Goal: Task Accomplishment & Management: Manage account settings

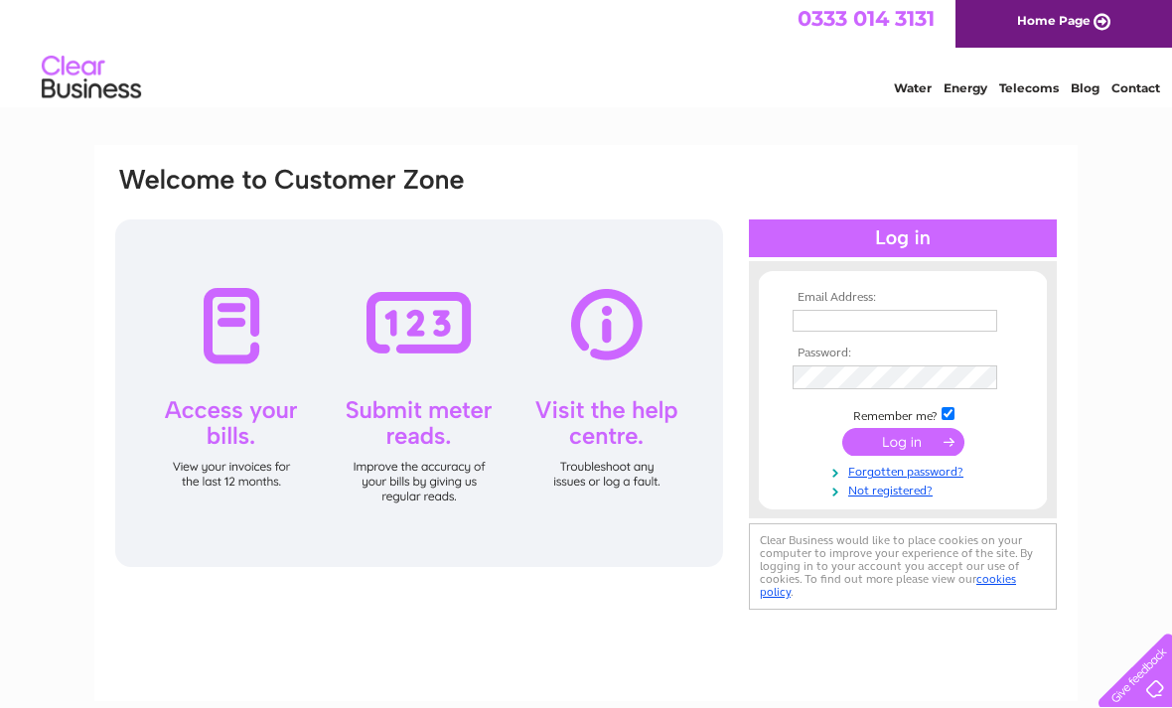
scroll to position [7, 0]
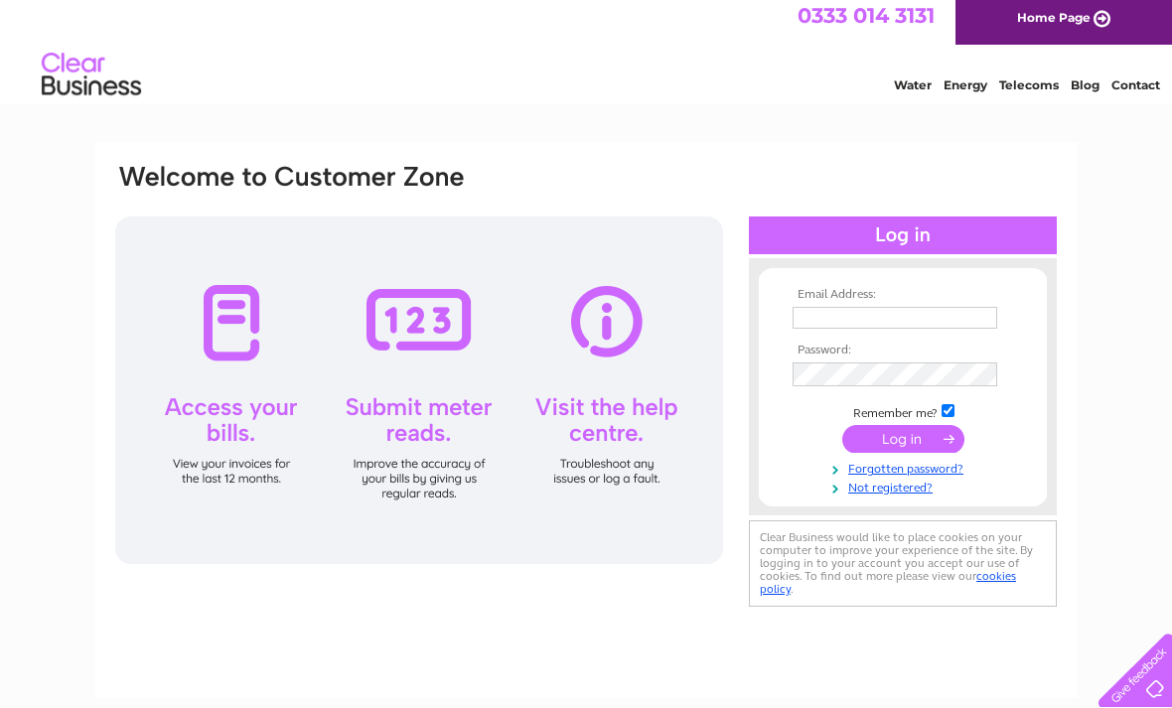
click at [608, 405] on div at bounding box center [419, 390] width 608 height 348
click at [613, 327] on div at bounding box center [419, 390] width 608 height 348
click at [612, 449] on div at bounding box center [419, 390] width 608 height 348
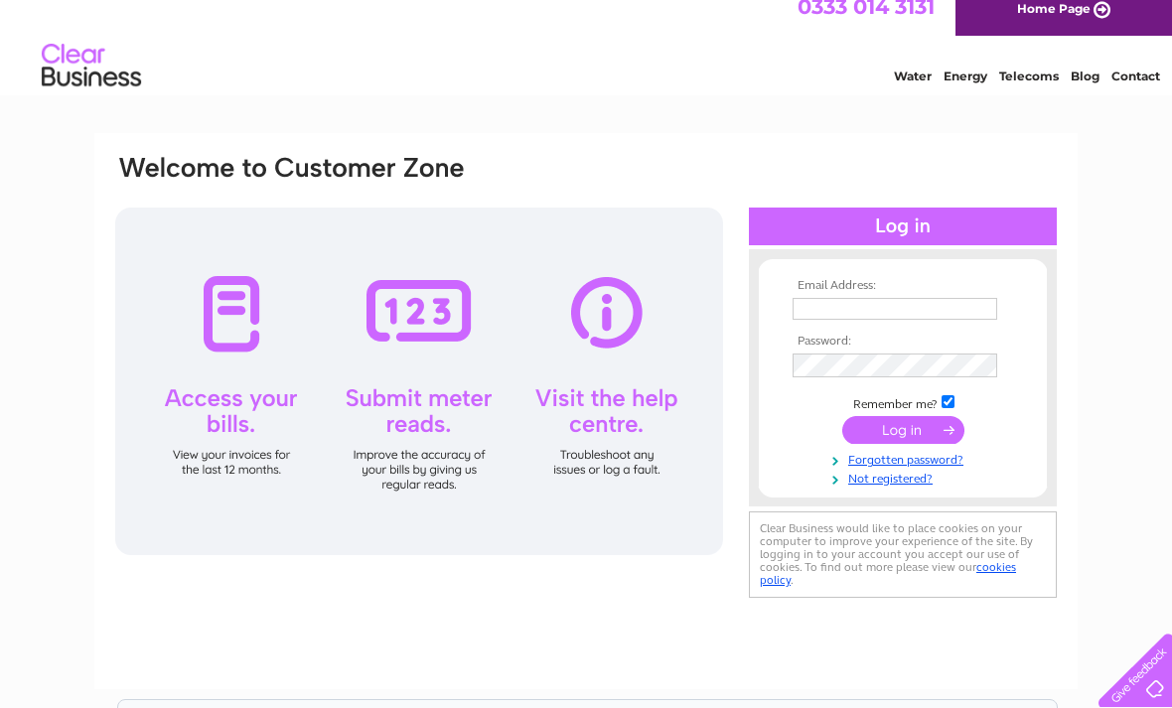
scroll to position [0, 0]
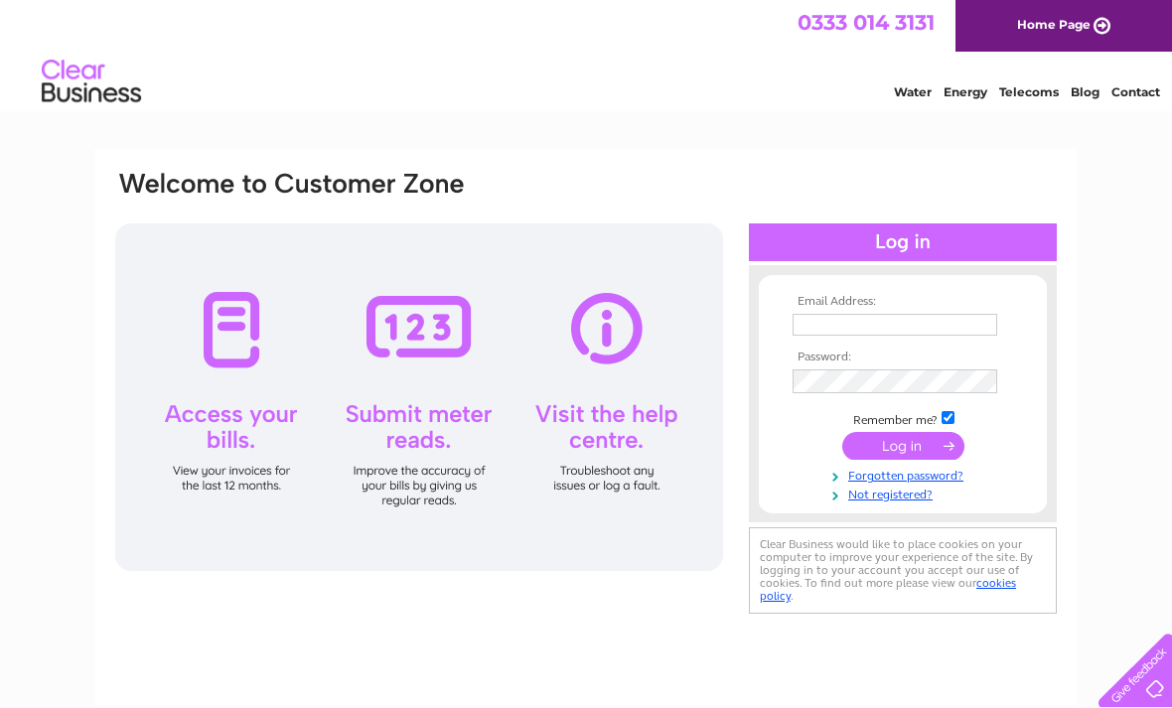
click at [849, 325] on input "text" at bounding box center [894, 325] width 205 height 22
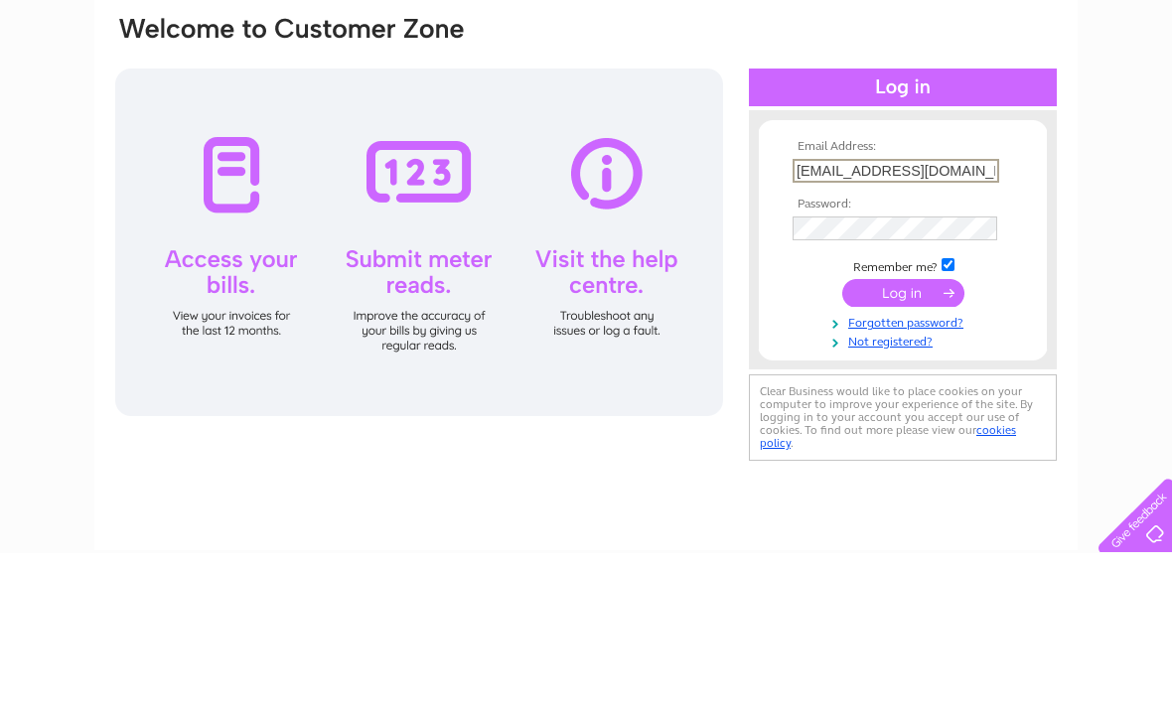
type input "[EMAIL_ADDRESS][DOMAIN_NAME]"
click at [939, 467] on link "Forgotten password?" at bounding box center [904, 476] width 225 height 19
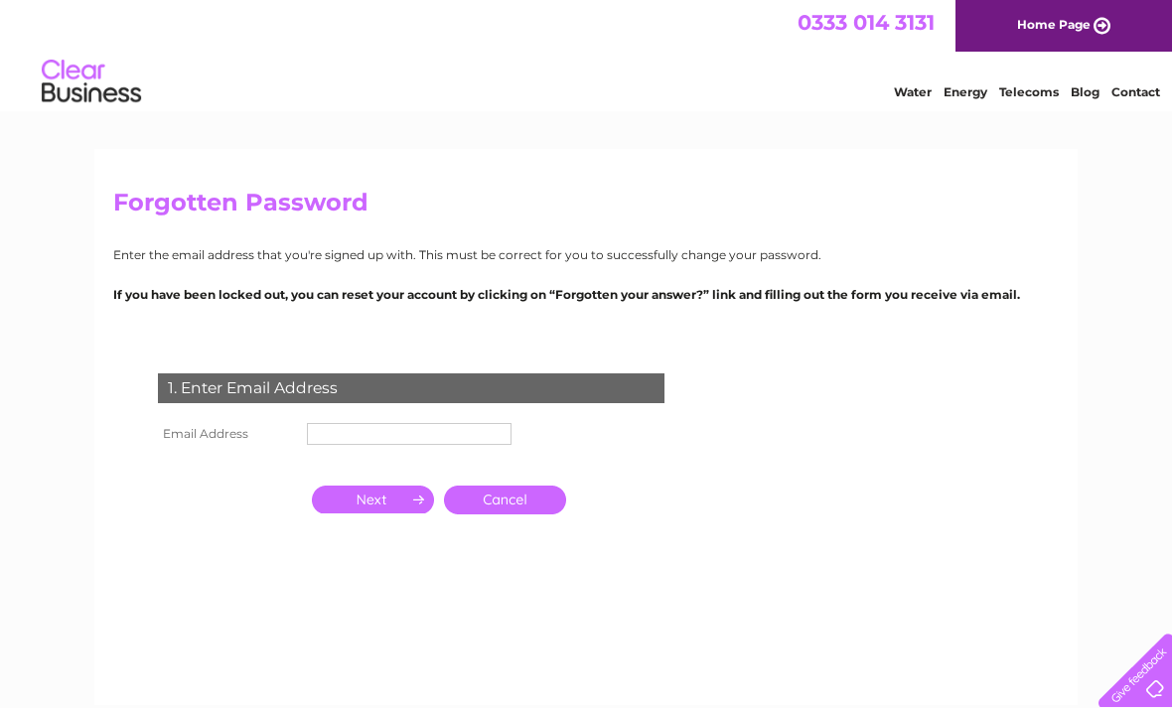
click at [355, 427] on input "text" at bounding box center [409, 434] width 205 height 22
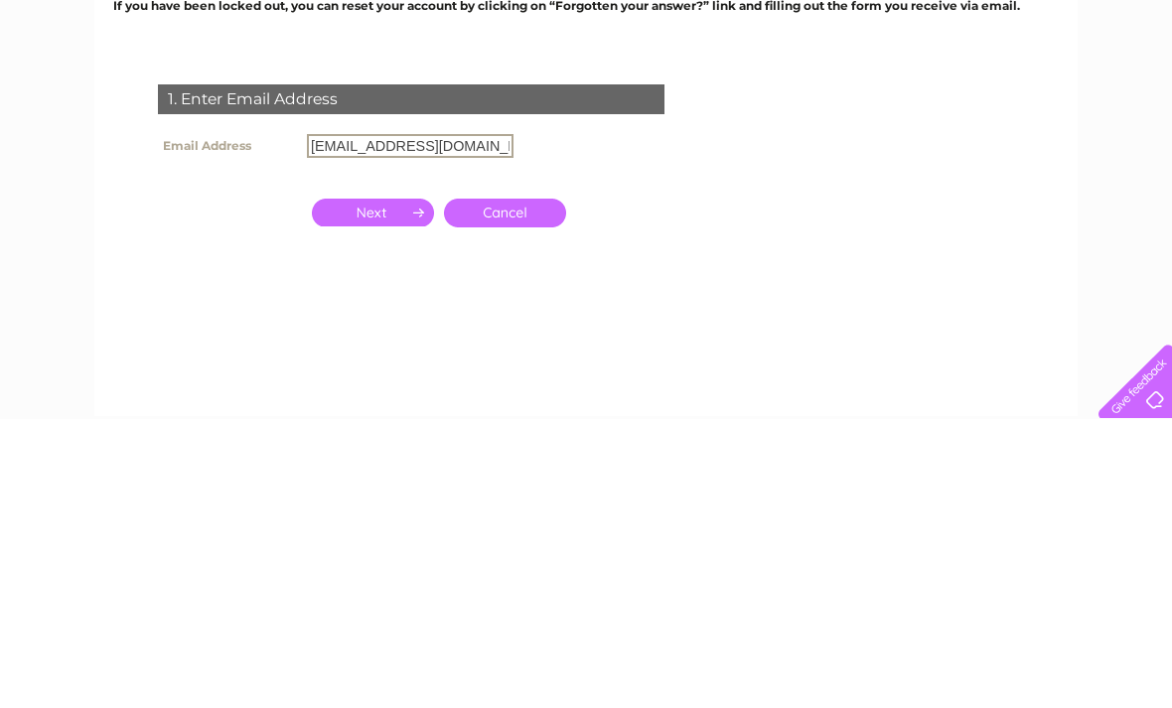
type input "[EMAIL_ADDRESS][DOMAIN_NAME]"
click at [383, 488] on input "button" at bounding box center [373, 502] width 122 height 28
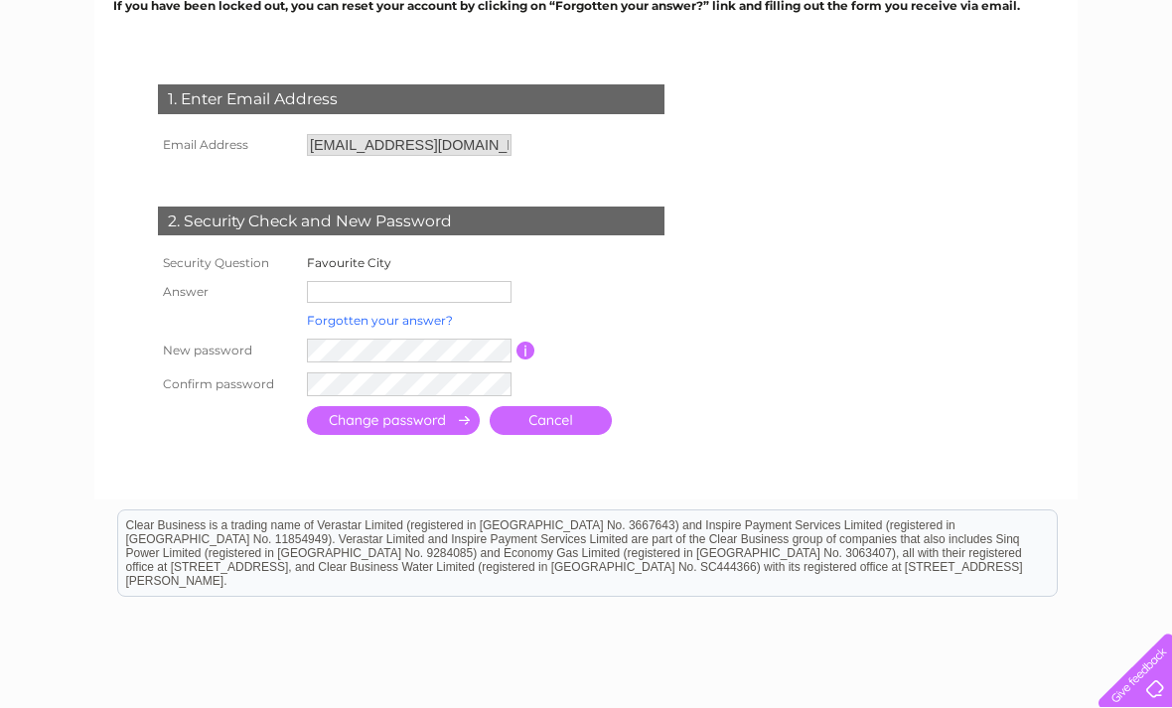
click at [403, 318] on link "Forgotten your answer?" at bounding box center [380, 320] width 146 height 15
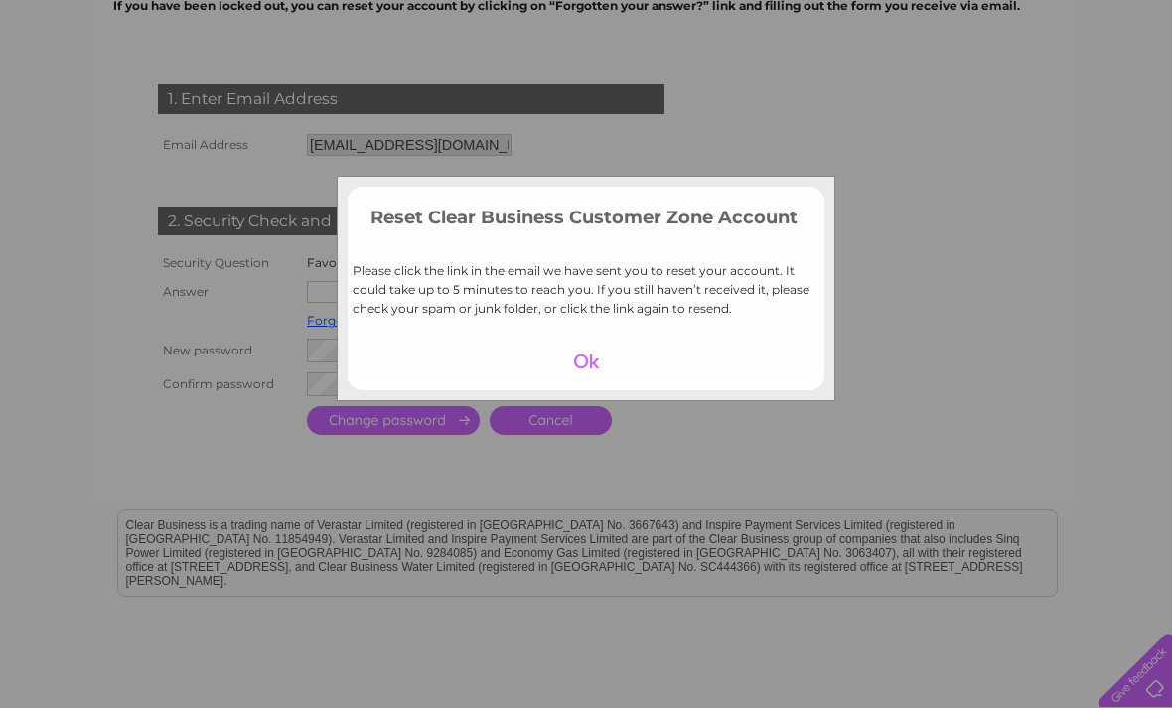
click at [592, 356] on div at bounding box center [586, 362] width 122 height 28
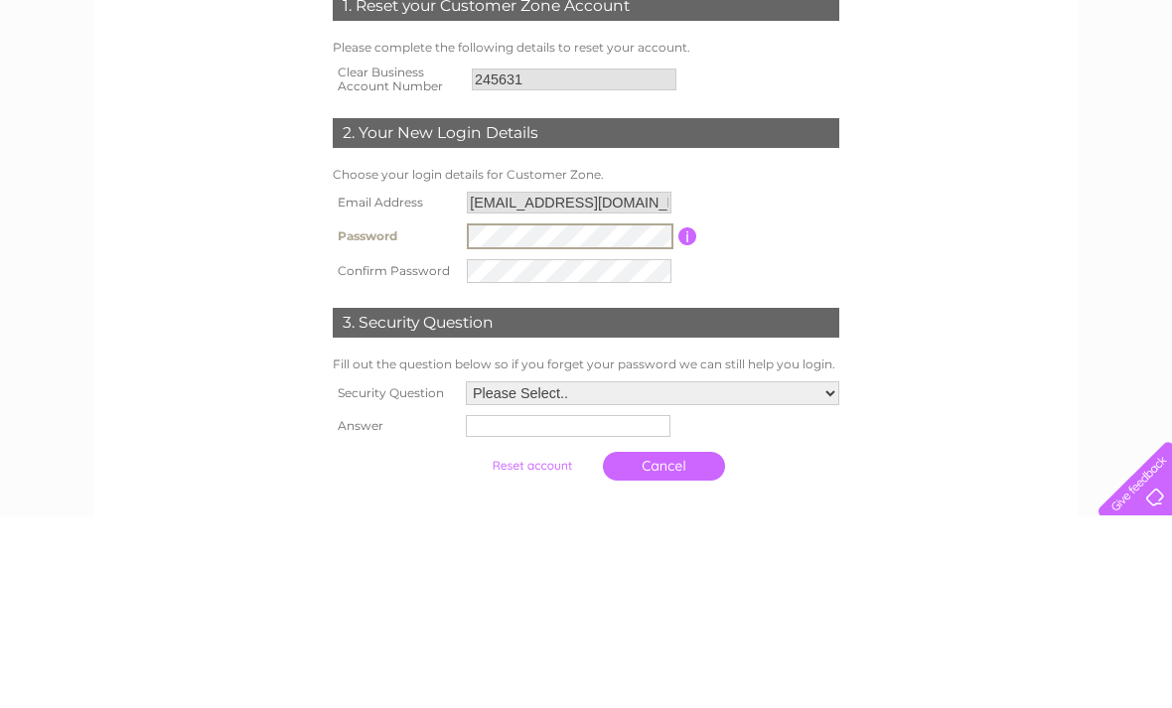
scroll to position [315, 0]
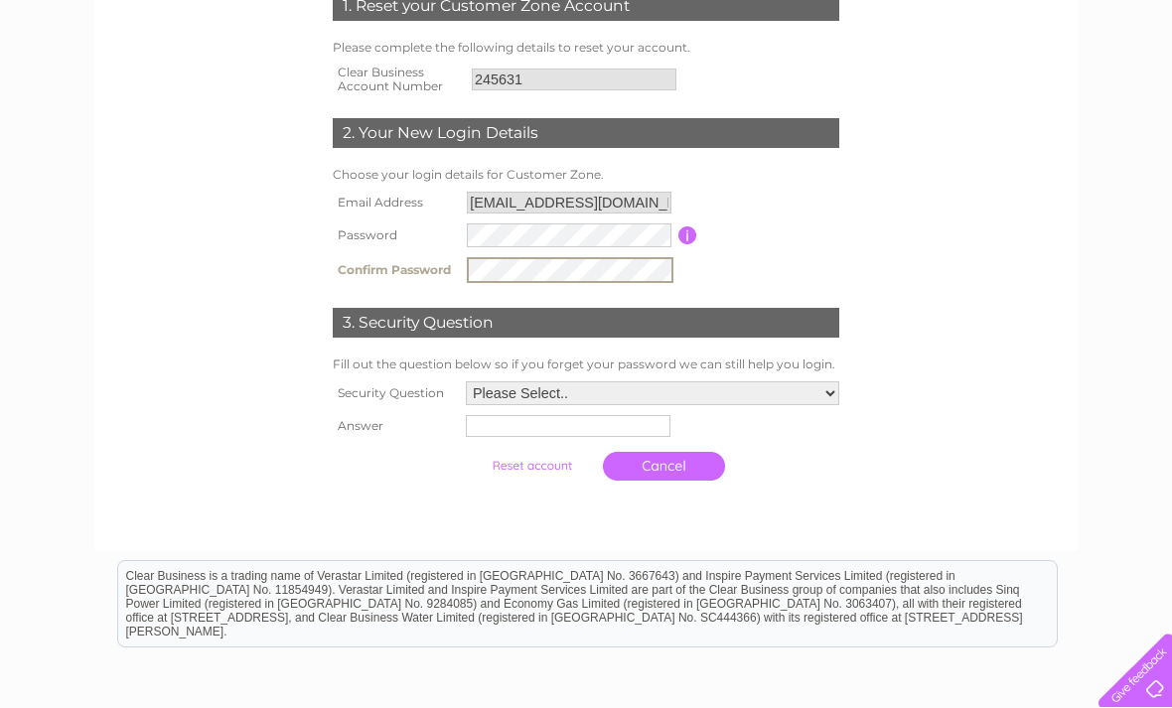
click at [688, 229] on input "button" at bounding box center [687, 235] width 19 height 18
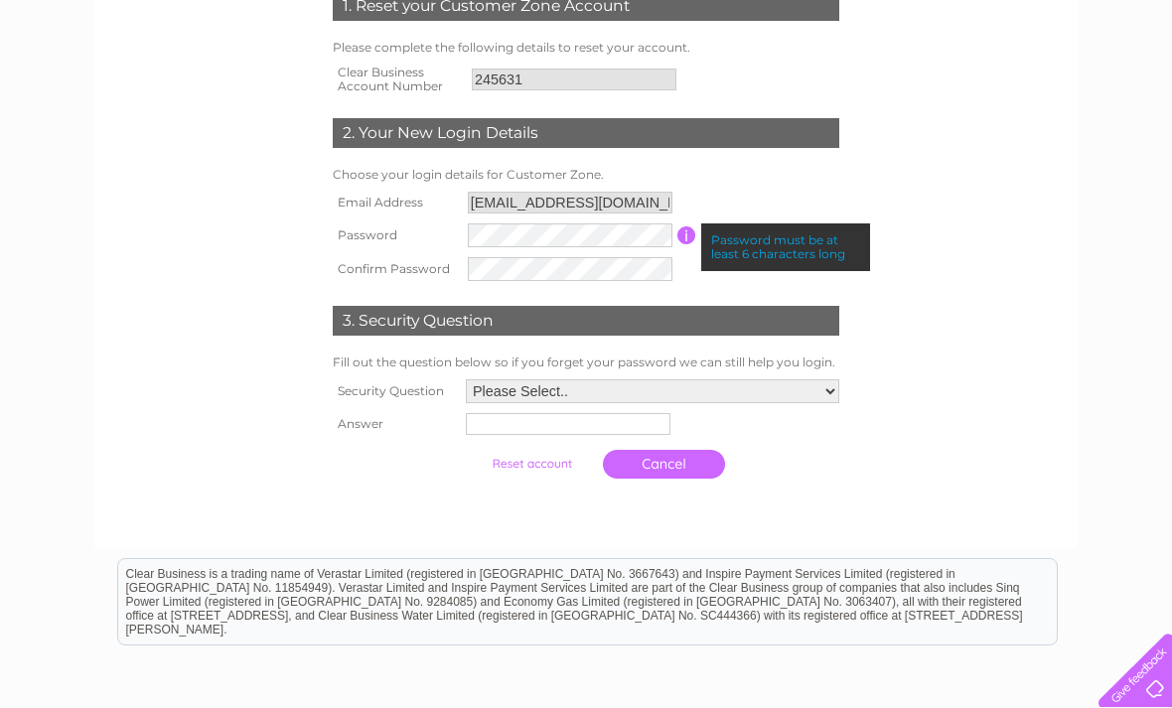
click at [960, 287] on form "1. Reset your Customer Zone Account Please complete the following details to re…" at bounding box center [585, 239] width 945 height 577
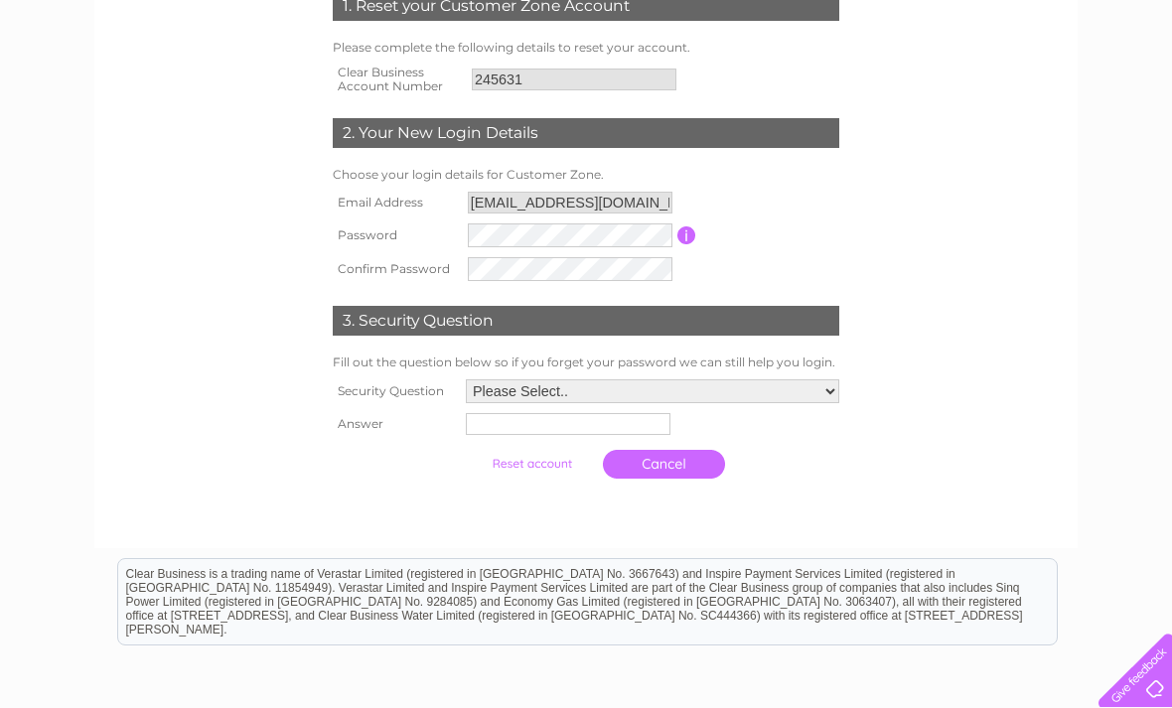
click at [828, 383] on select "Please Select.. In what town or city was your first job? In what town or city d…" at bounding box center [652, 391] width 373 height 24
select select "2"
click at [479, 423] on input "text" at bounding box center [566, 426] width 205 height 22
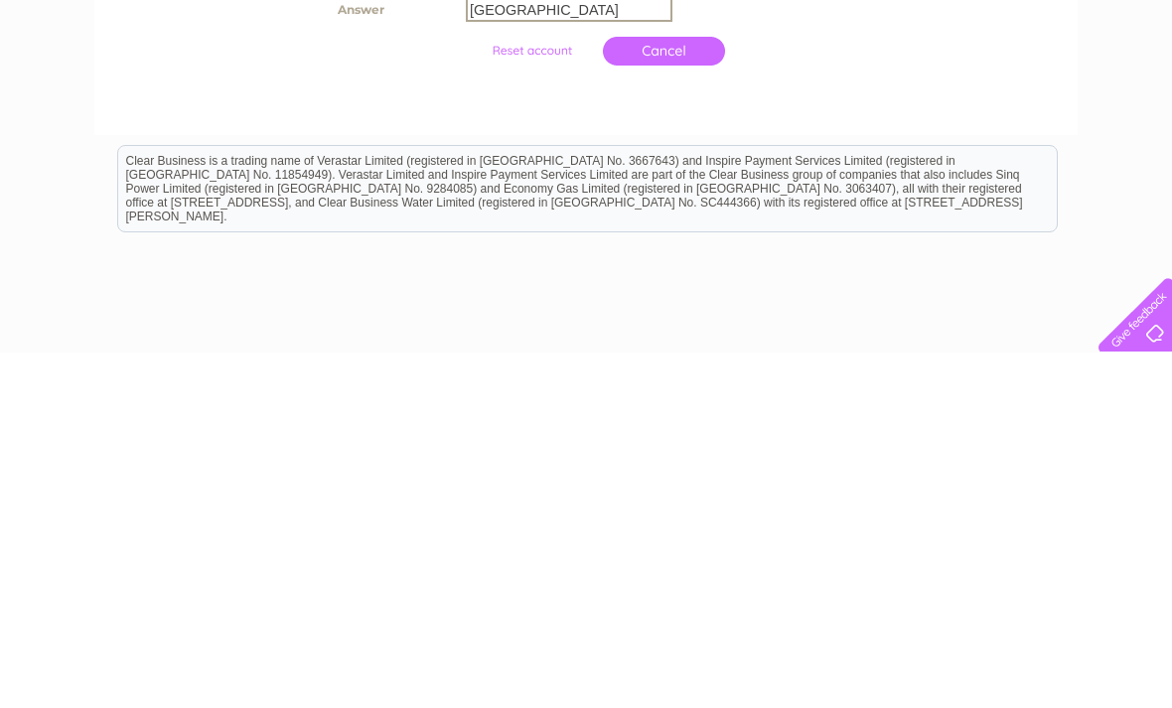
scroll to position [377, 0]
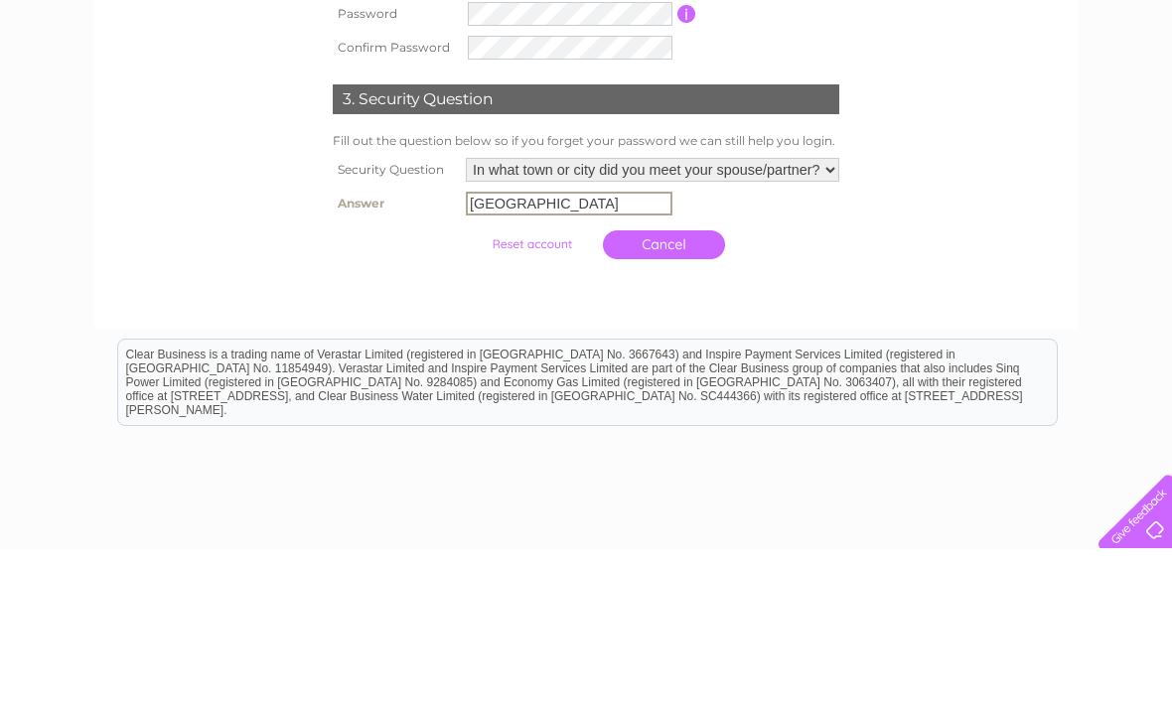
type input "Manchester"
click at [516, 389] on input "submit" at bounding box center [532, 403] width 122 height 28
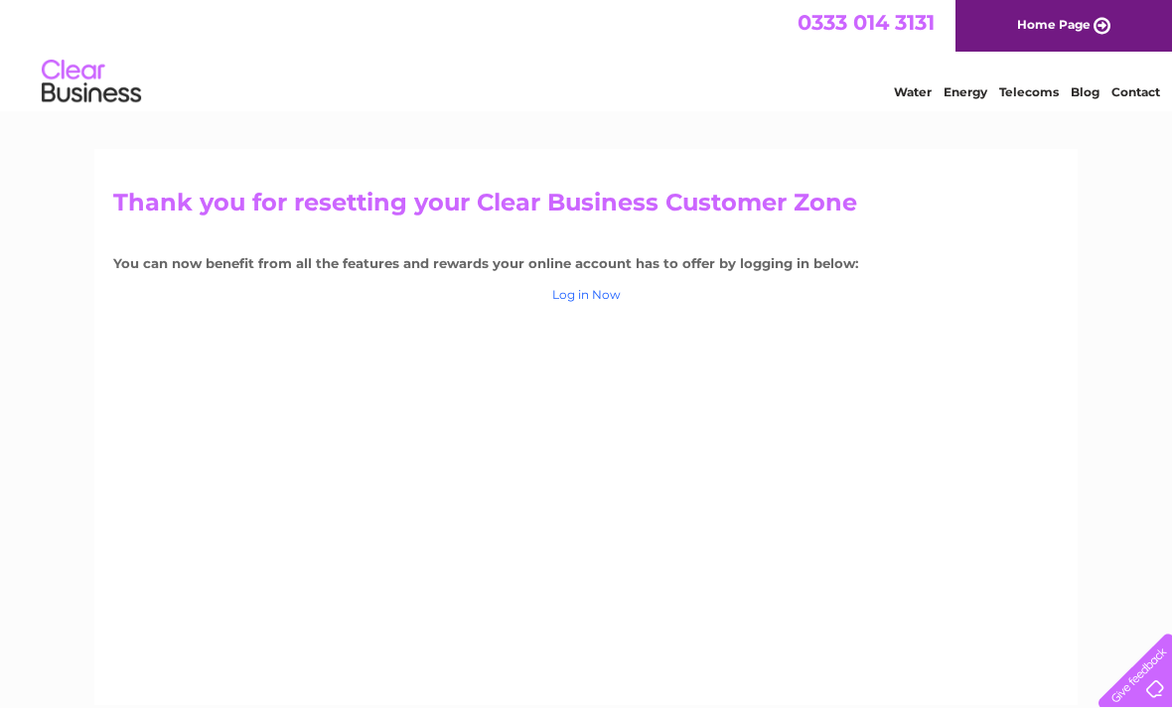
click at [596, 287] on link "Log in Now" at bounding box center [586, 294] width 69 height 15
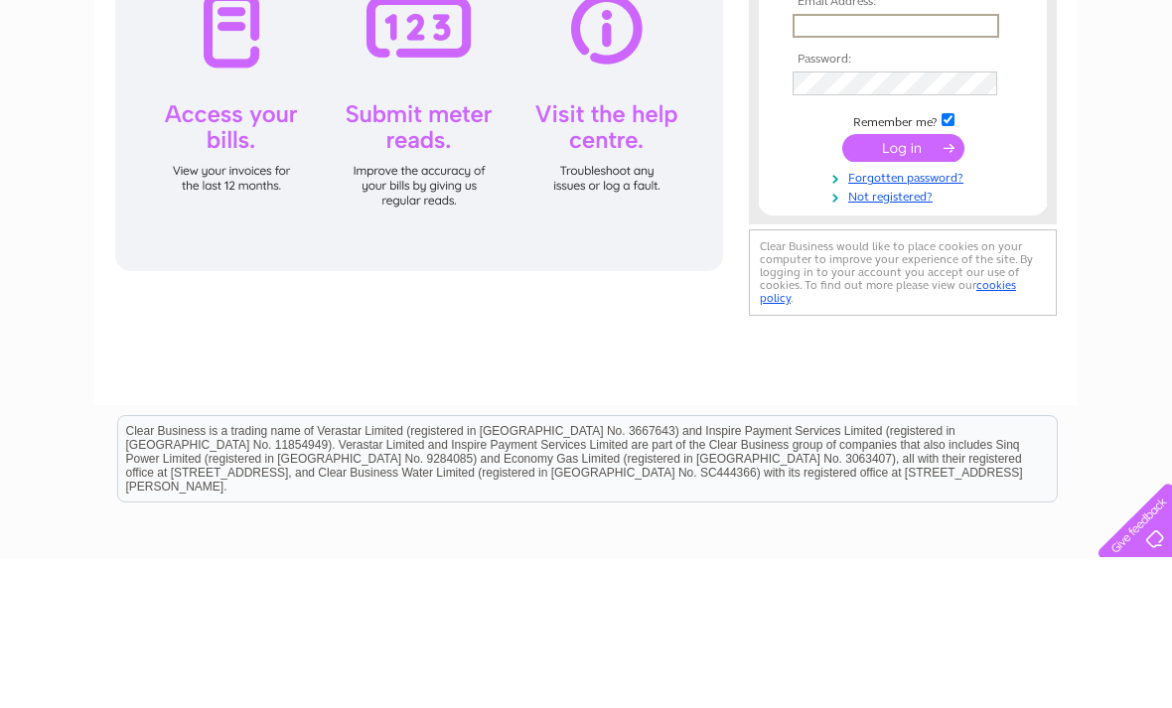
click at [832, 171] on input "text" at bounding box center [895, 176] width 207 height 24
click at [732, 274] on div "Email Address: Password:" at bounding box center [585, 245] width 945 height 452
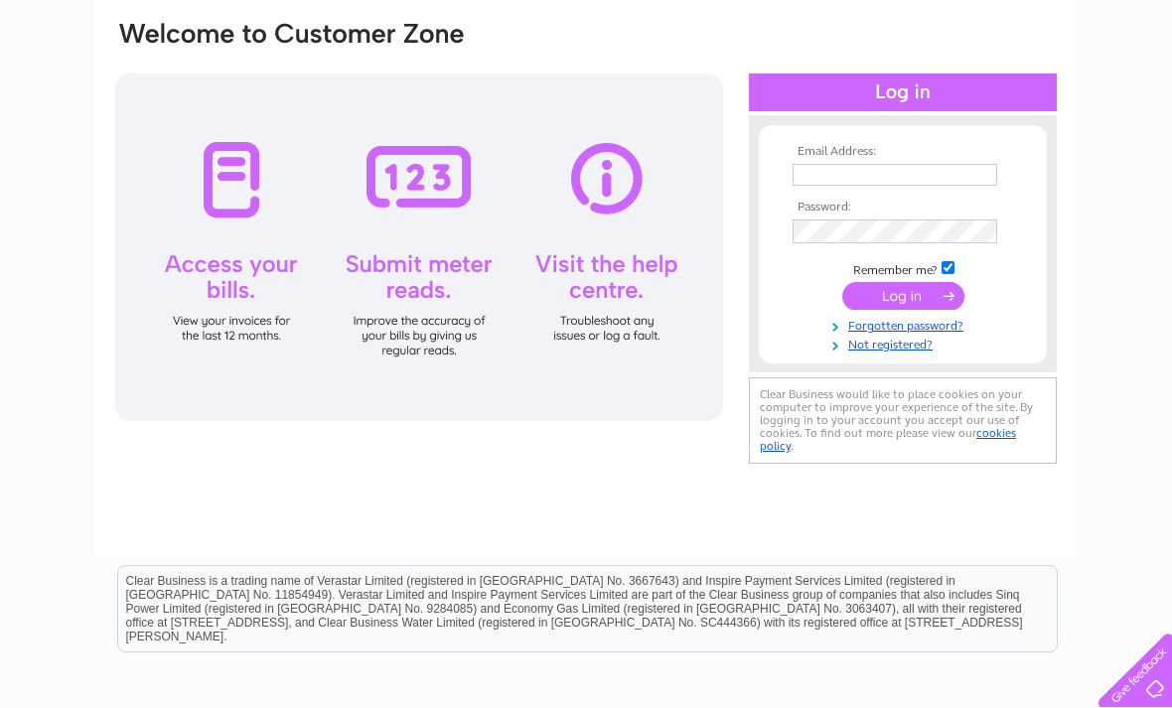
click at [839, 174] on input "text" at bounding box center [894, 175] width 205 height 22
type input "enquiries@skinsanctuary.co.uk"
click at [918, 299] on input "submit" at bounding box center [903, 296] width 122 height 28
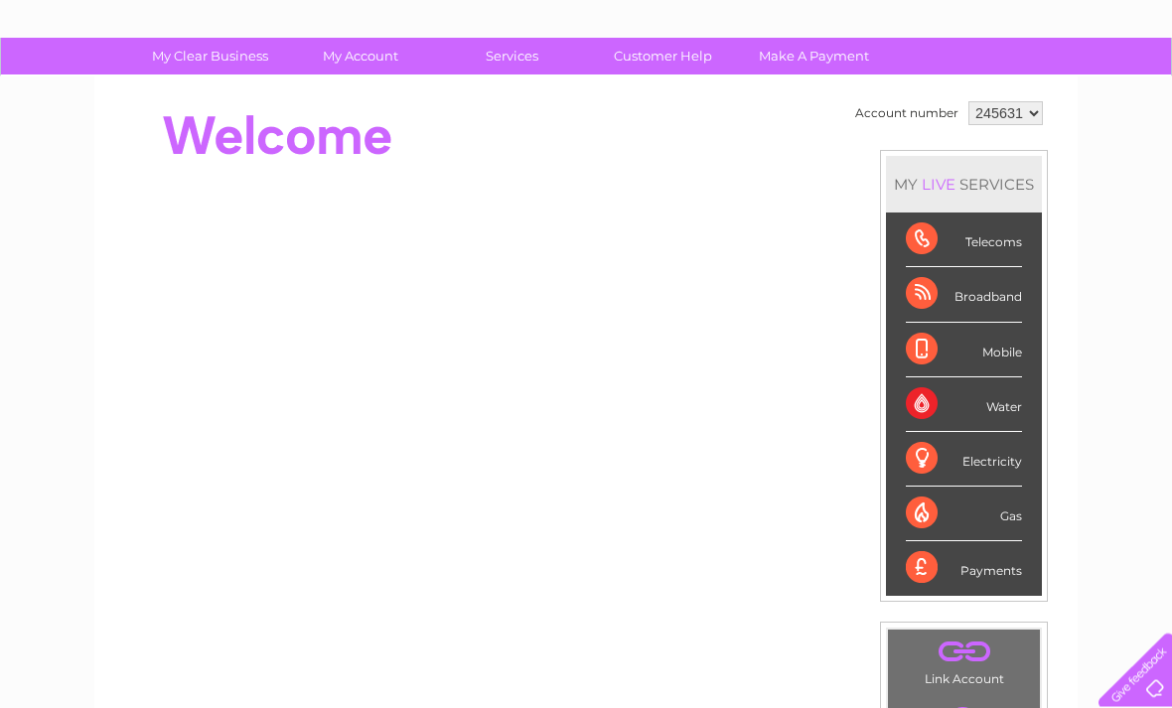
scroll to position [112, 0]
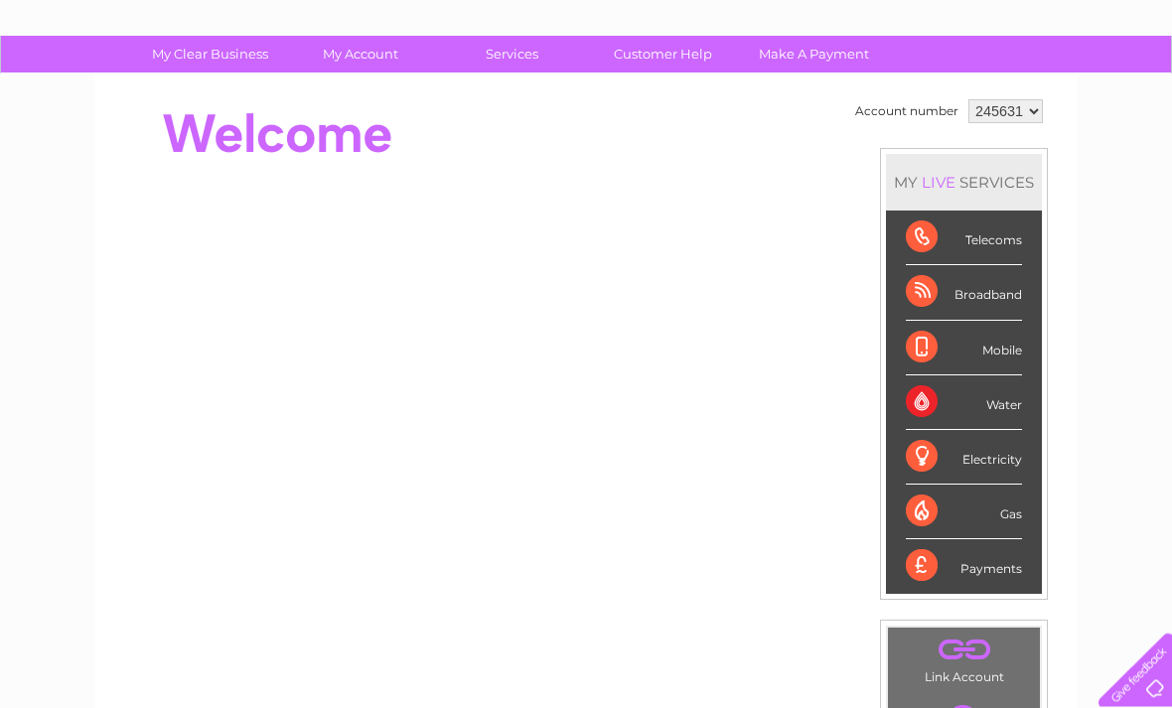
click at [1015, 241] on div "Telecoms" at bounding box center [964, 239] width 116 height 55
click at [994, 245] on div "Telecoms" at bounding box center [964, 239] width 116 height 55
click at [932, 243] on div "Telecoms" at bounding box center [964, 239] width 116 height 55
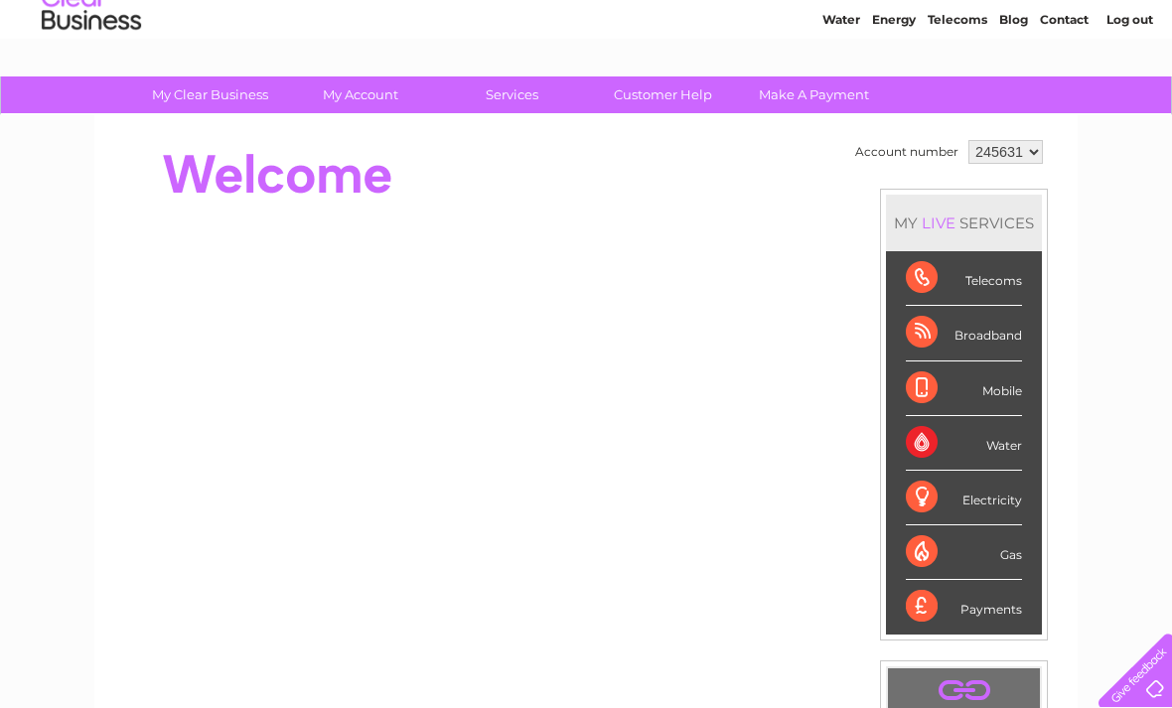
scroll to position [0, 0]
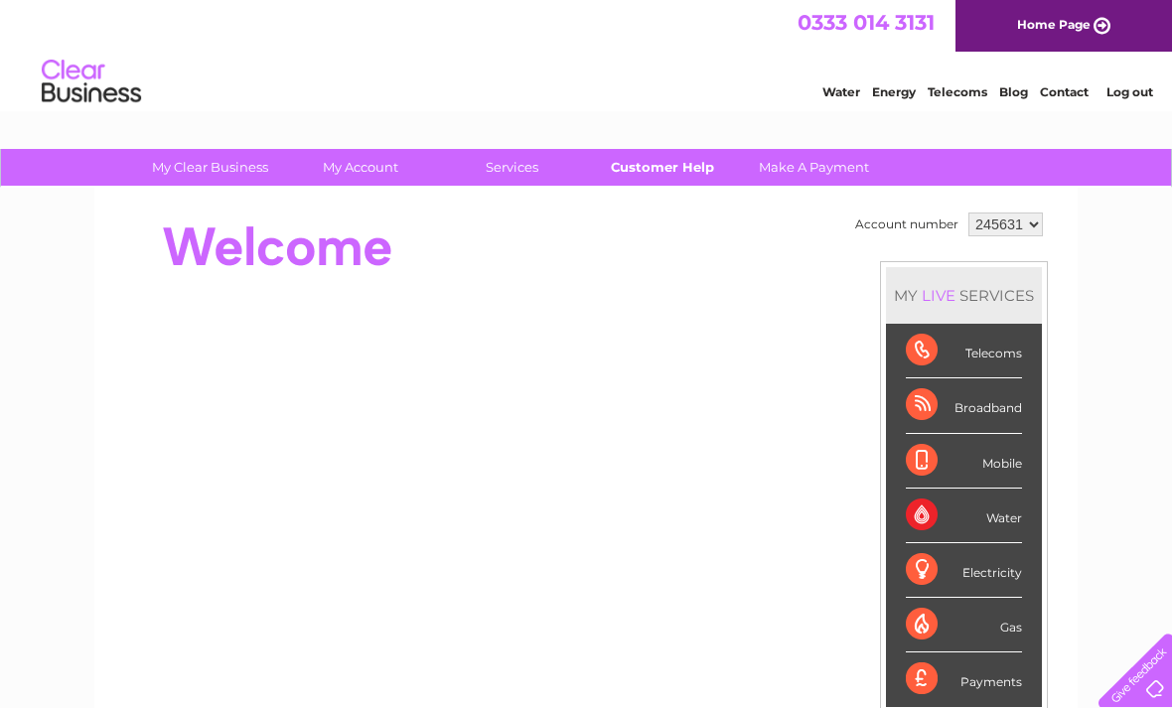
click at [682, 161] on link "Customer Help" at bounding box center [663, 167] width 164 height 37
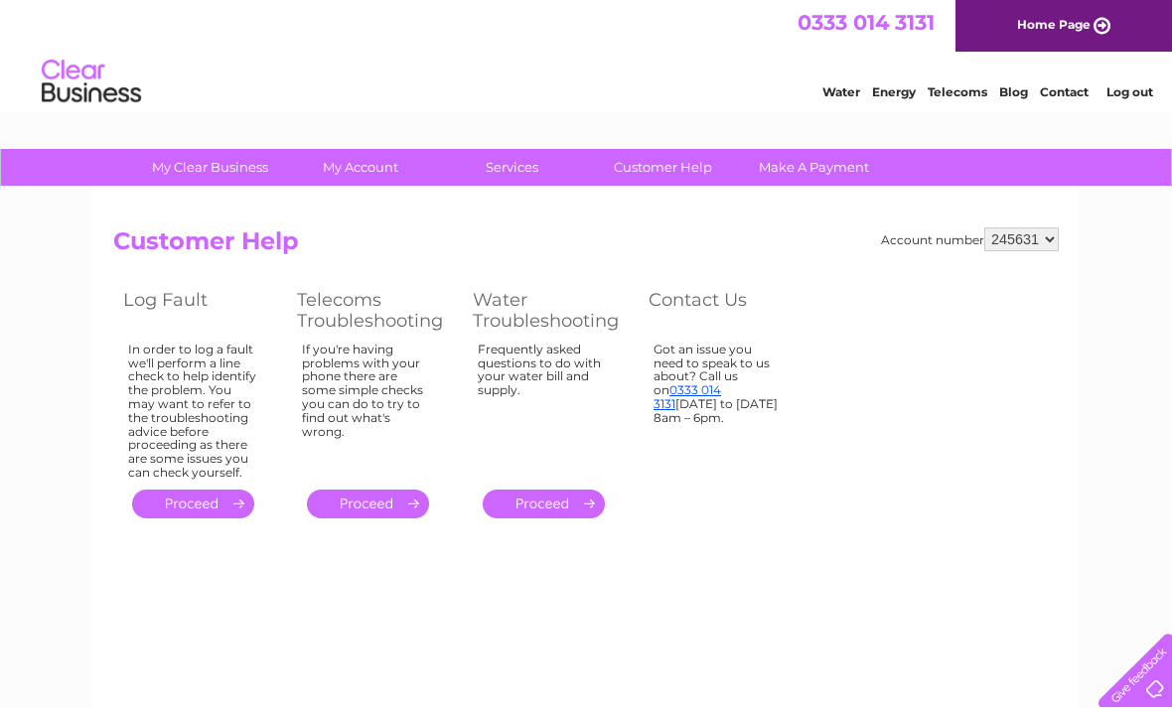
click at [394, 490] on link "." at bounding box center [368, 504] width 122 height 29
click at [213, 490] on link "." at bounding box center [193, 504] width 122 height 29
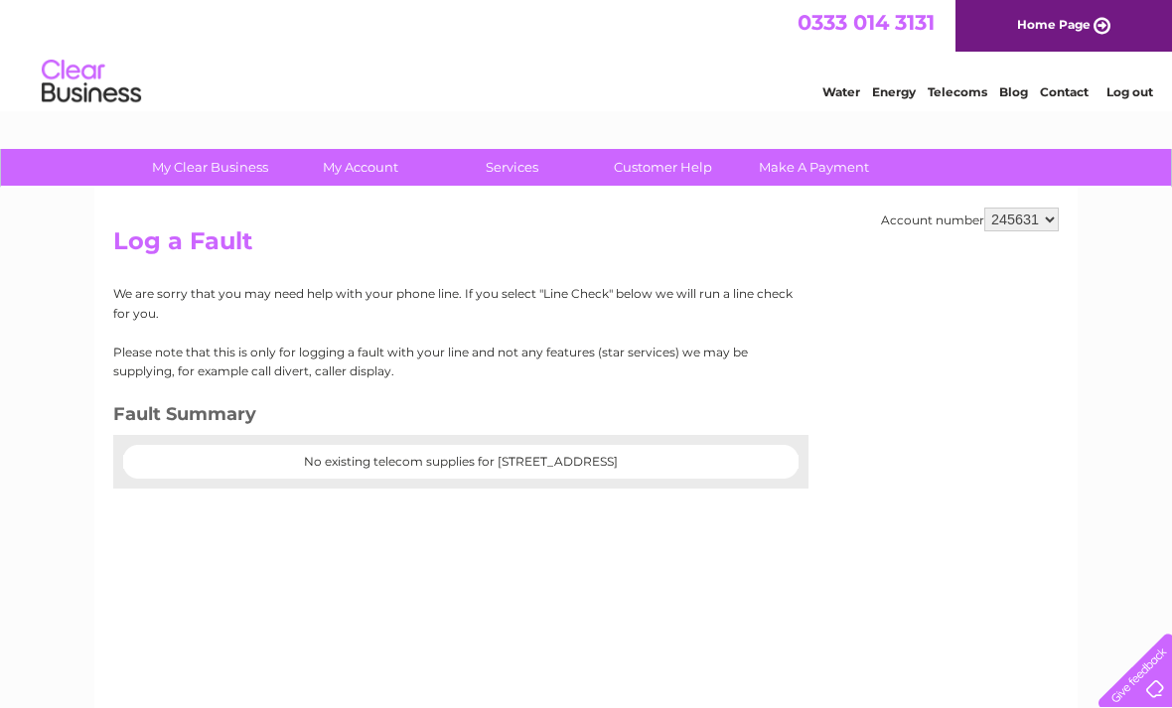
click at [1071, 90] on link "Contact" at bounding box center [1064, 91] width 49 height 15
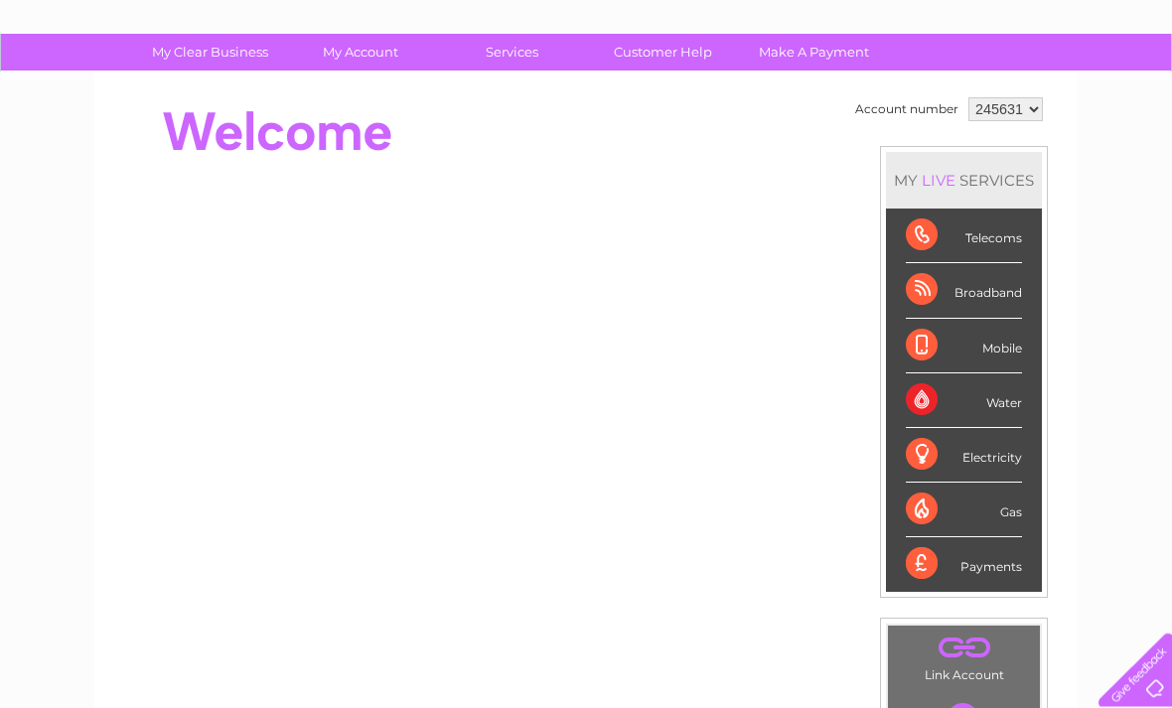
scroll to position [108, 0]
